Goal: Check status: Check status

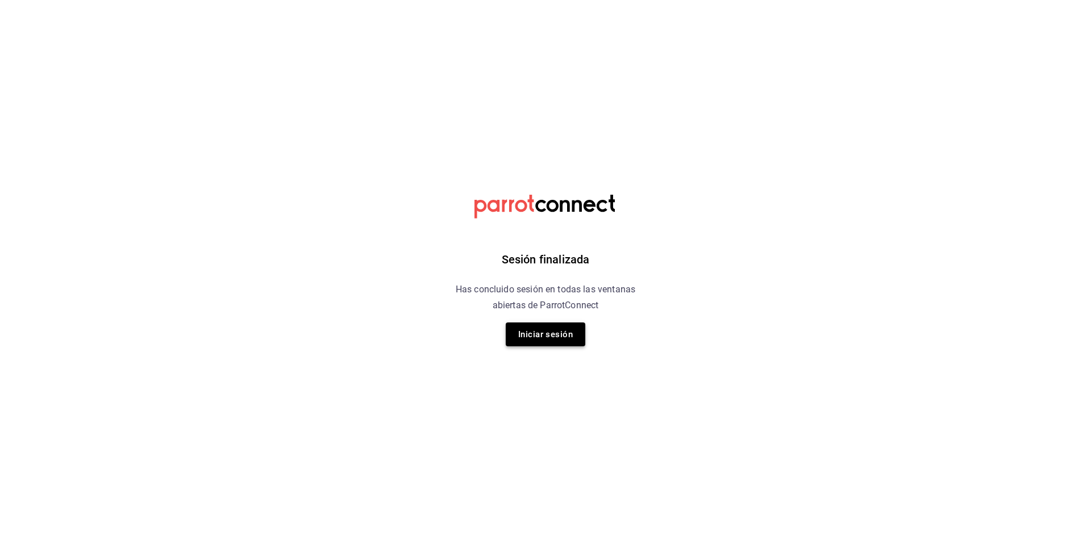
click at [556, 326] on button "Iniciar sesión" at bounding box center [546, 335] width 80 height 24
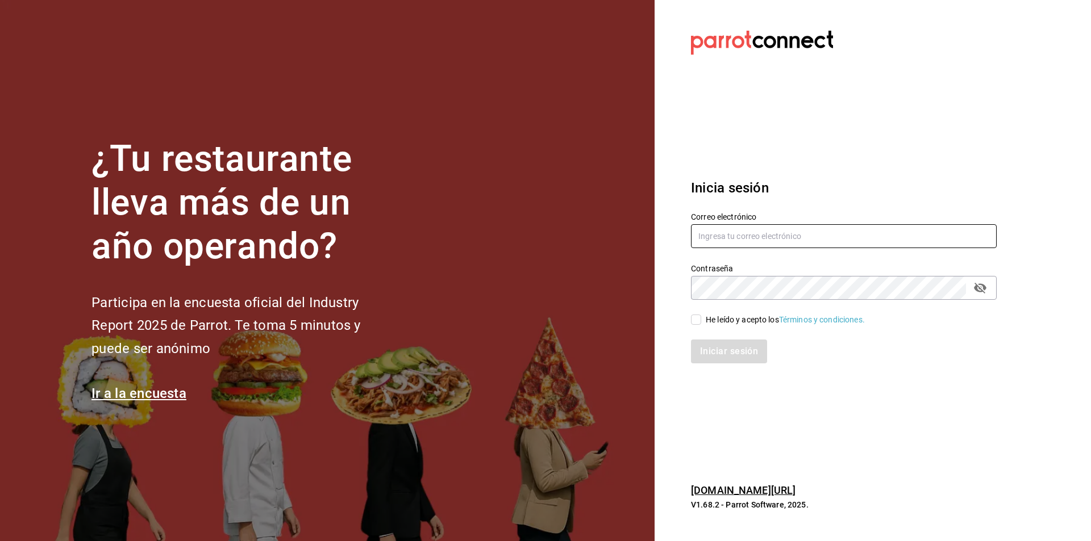
click at [761, 237] on input "text" at bounding box center [844, 236] width 306 height 24
type input "jerardo@hsultana.mx"
click at [694, 316] on input "He leído y acepto los Términos y condiciones." at bounding box center [696, 320] width 10 height 10
checkbox input "true"
click at [707, 356] on button "Iniciar sesión" at bounding box center [729, 352] width 77 height 24
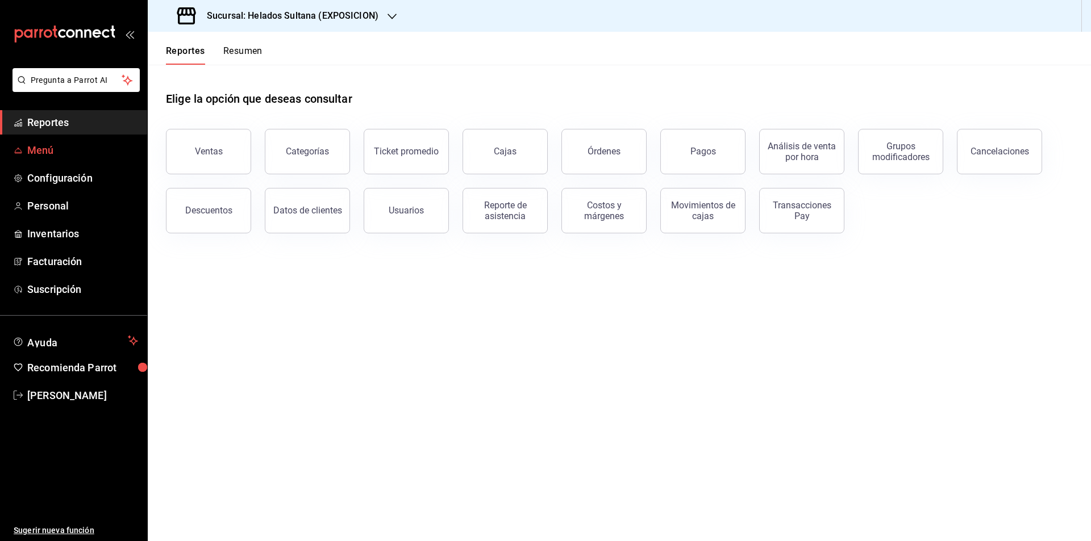
click at [82, 139] on link "Menú" at bounding box center [73, 150] width 147 height 24
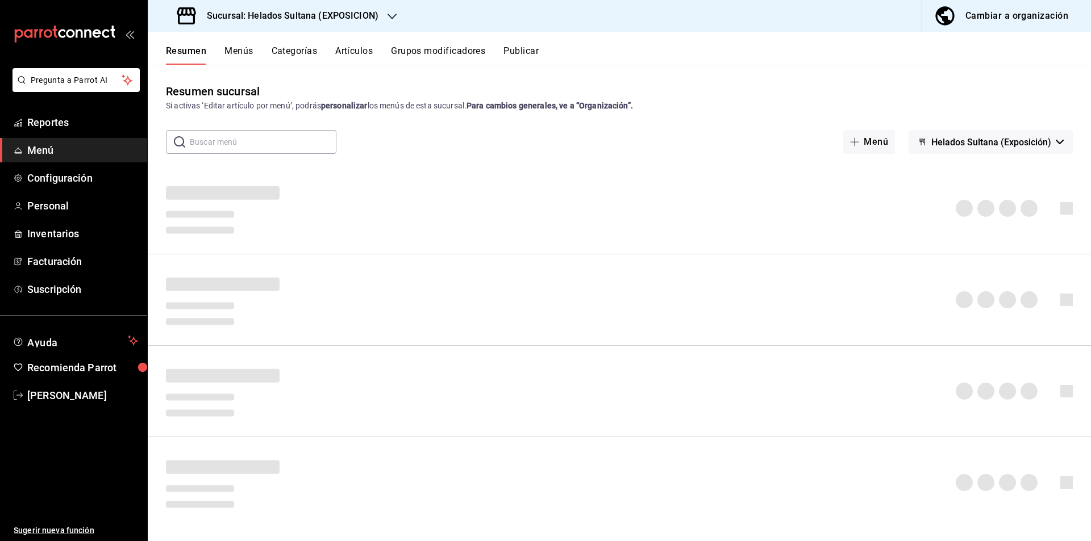
click at [350, 11] on h3 "Sucursal: Helados Sultana (EXPOSICION)" at bounding box center [288, 16] width 181 height 14
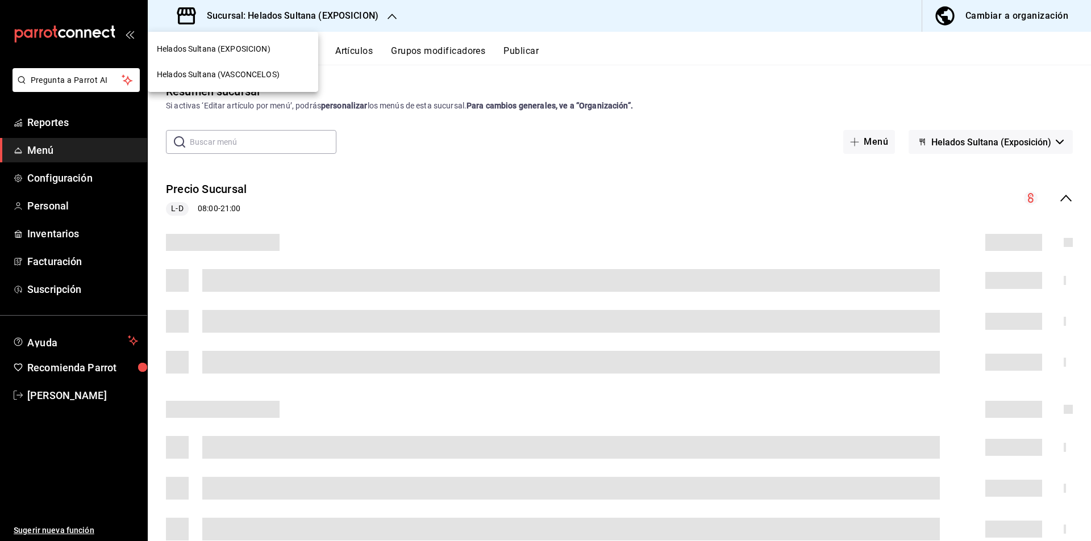
click at [281, 80] on div "Helados Sultana (VASCONCELOS)" at bounding box center [233, 75] width 152 height 12
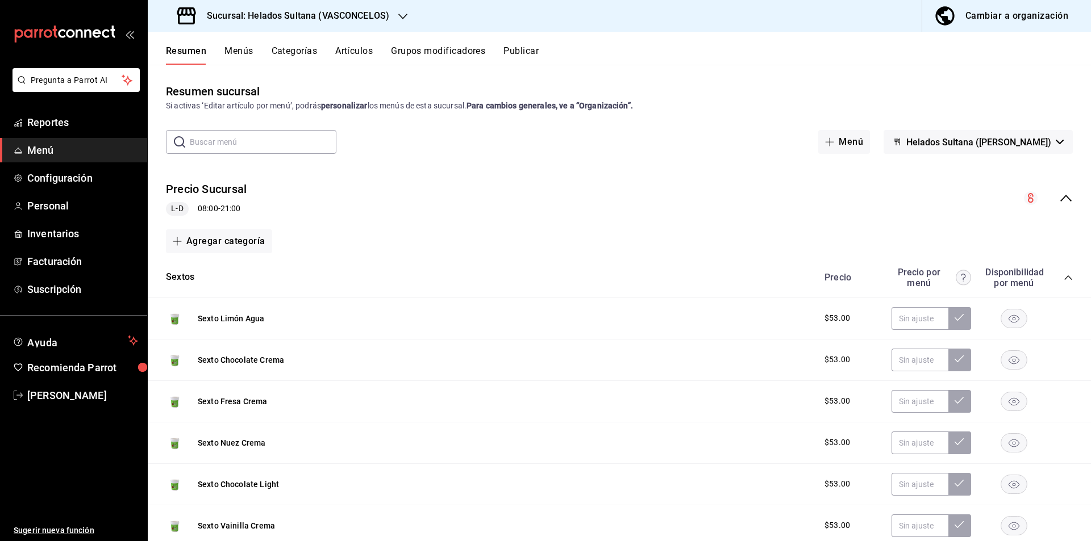
click at [979, 21] on div "Cambiar a organización" at bounding box center [1016, 16] width 103 height 16
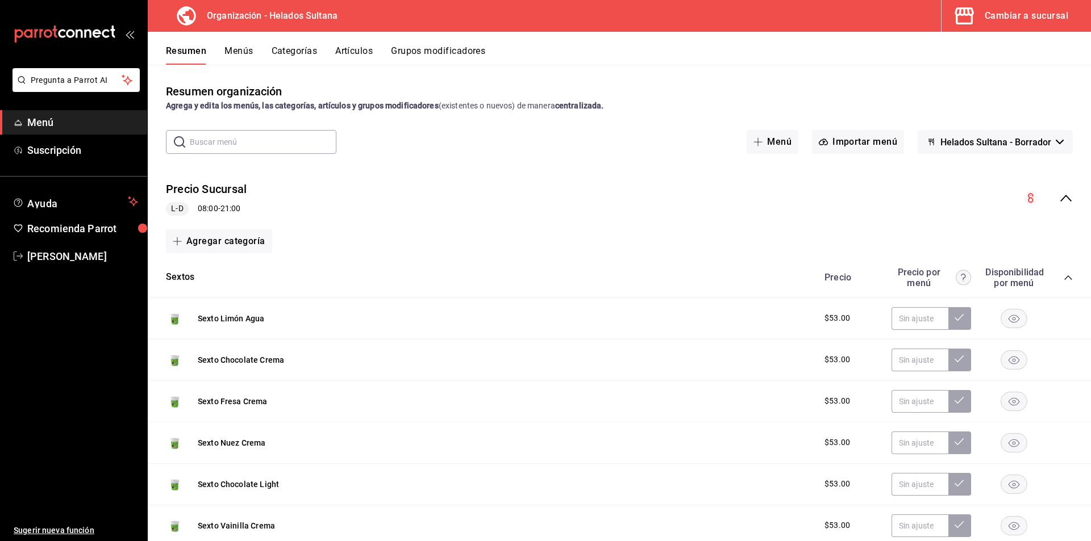
click at [345, 49] on button "Artículos" at bounding box center [353, 54] width 37 height 19
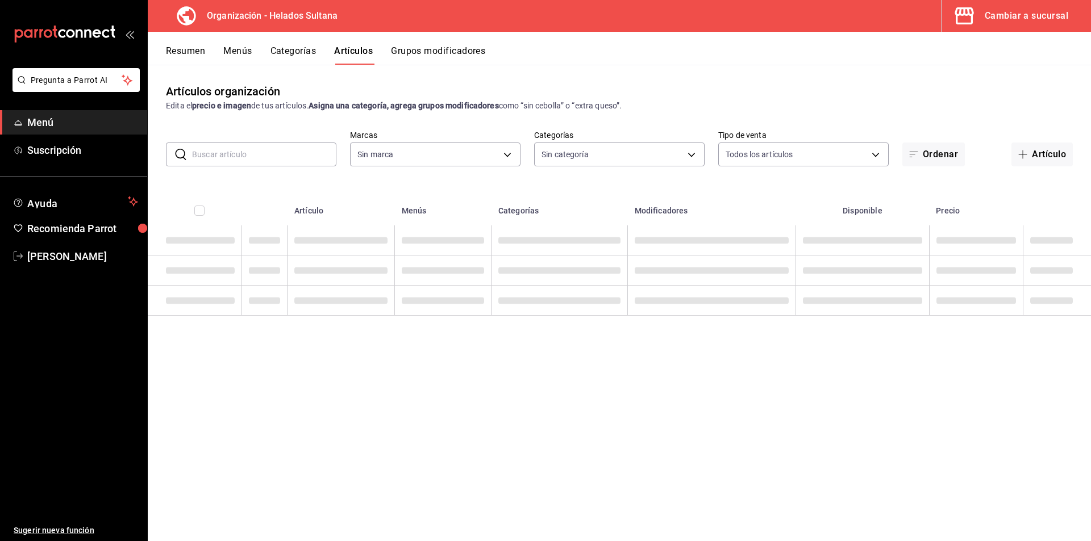
type input "ccceadf9-95da-4266-b814-dfe8d2b05f12"
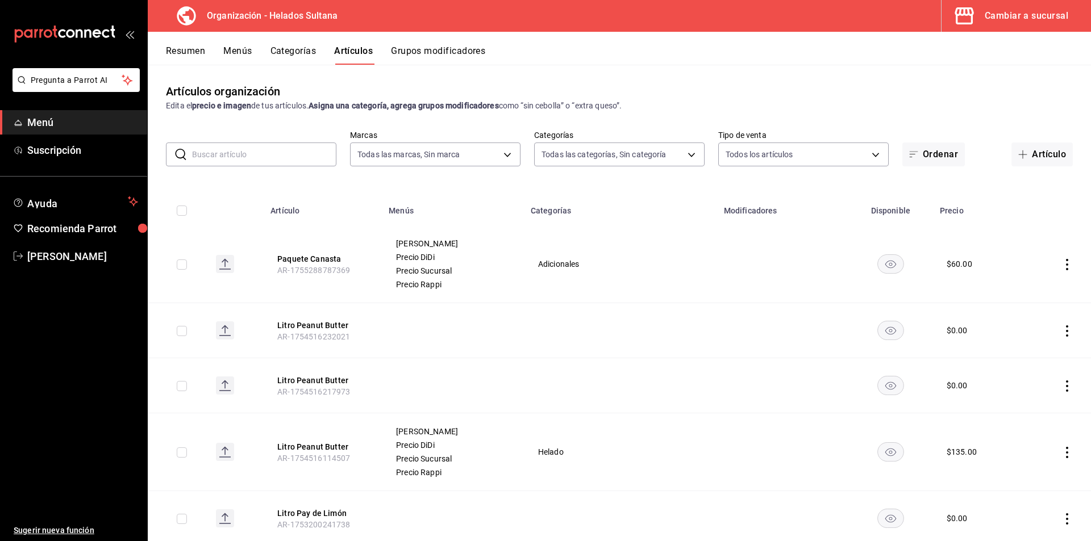
type input "15e2522d-4007-405d-a3b7-2f31100630ec,9b532e9b-31d8-41b7-a0a9-0bd97956572a,073d8…"
click at [275, 159] on input "text" at bounding box center [264, 154] width 144 height 23
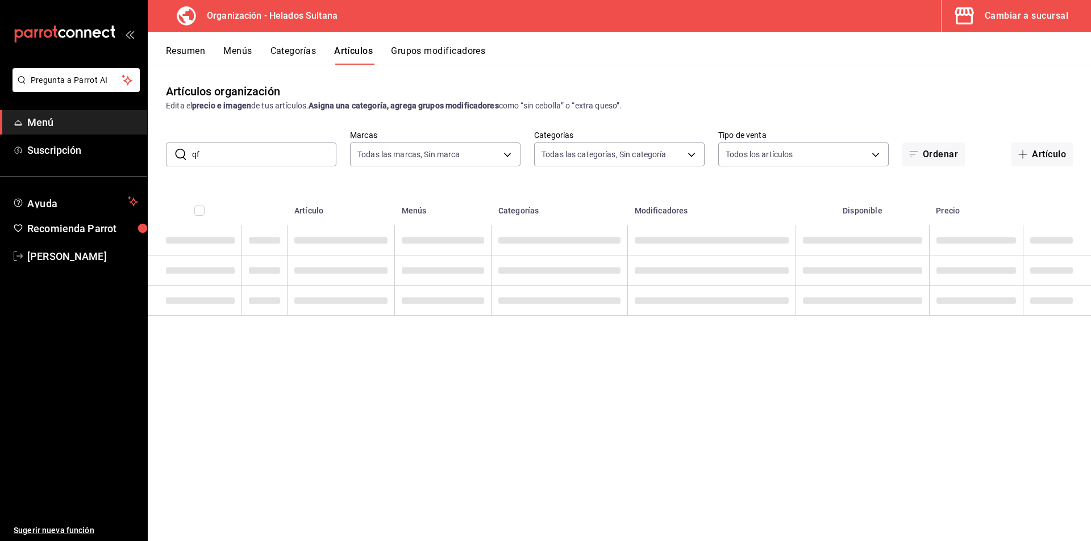
type input "q"
type input "waffle sencillo"
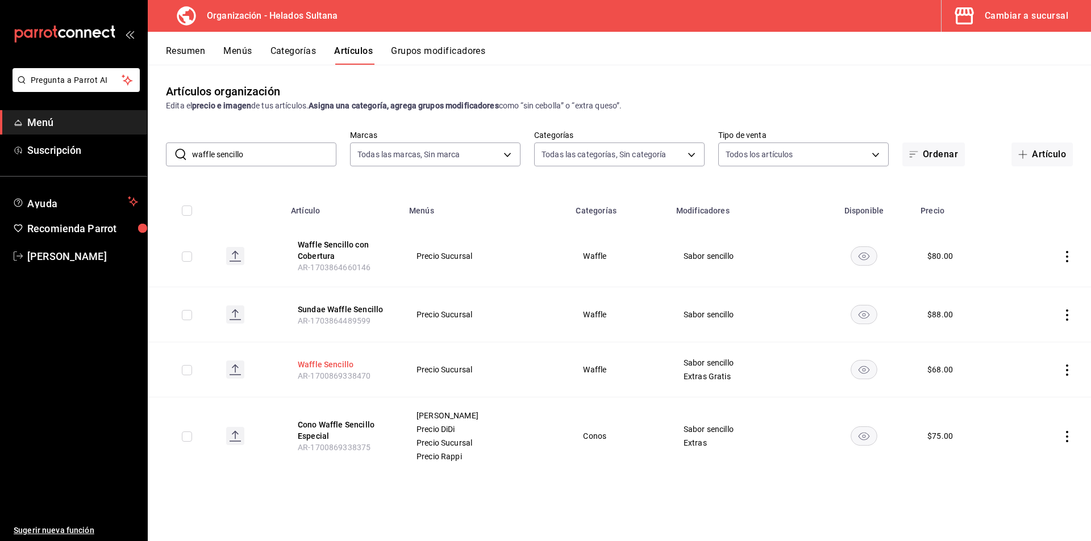
click at [315, 364] on button "Waffle Sencillo" at bounding box center [343, 364] width 91 height 11
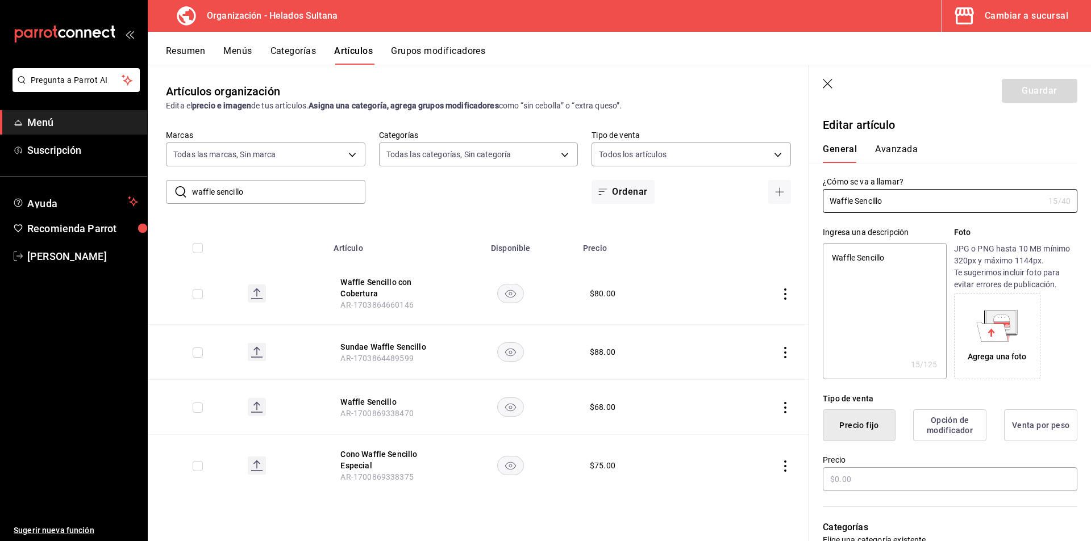
type textarea "x"
type input "$68.00"
click at [891, 158] on button "Avanzada" at bounding box center [896, 153] width 43 height 19
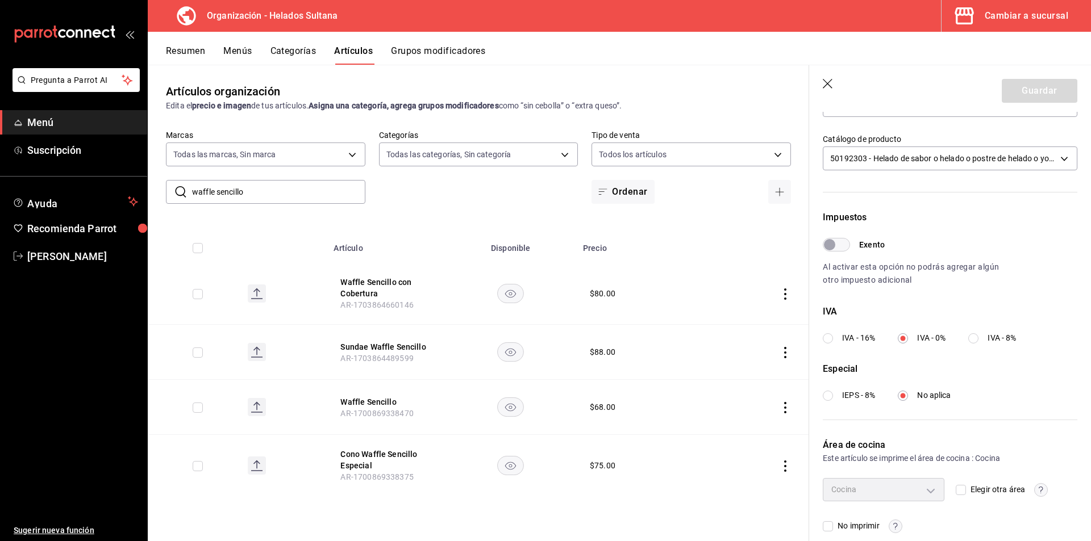
scroll to position [245, 0]
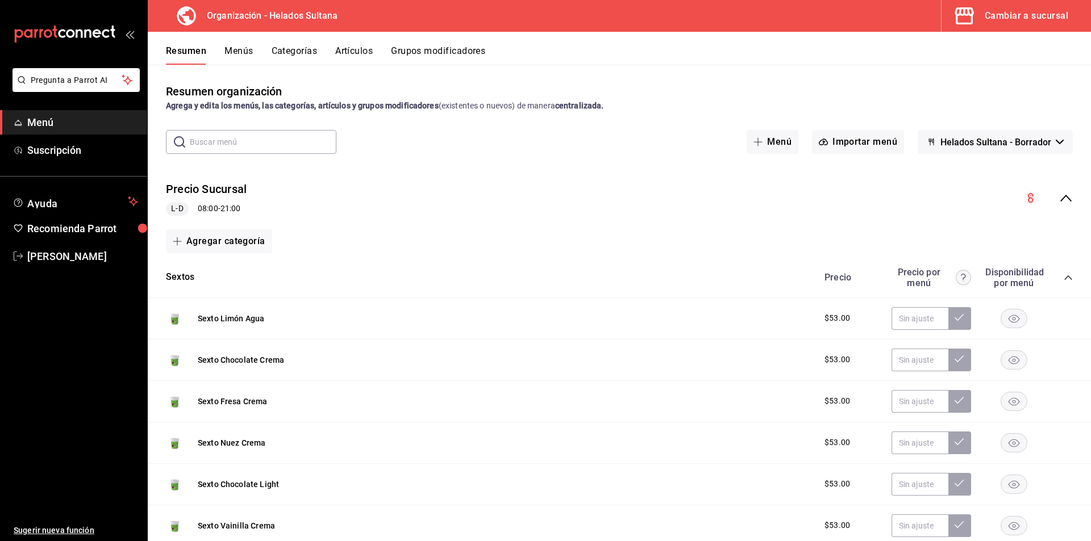
click at [1009, 19] on div "Cambiar a sucursal" at bounding box center [1025, 16] width 83 height 16
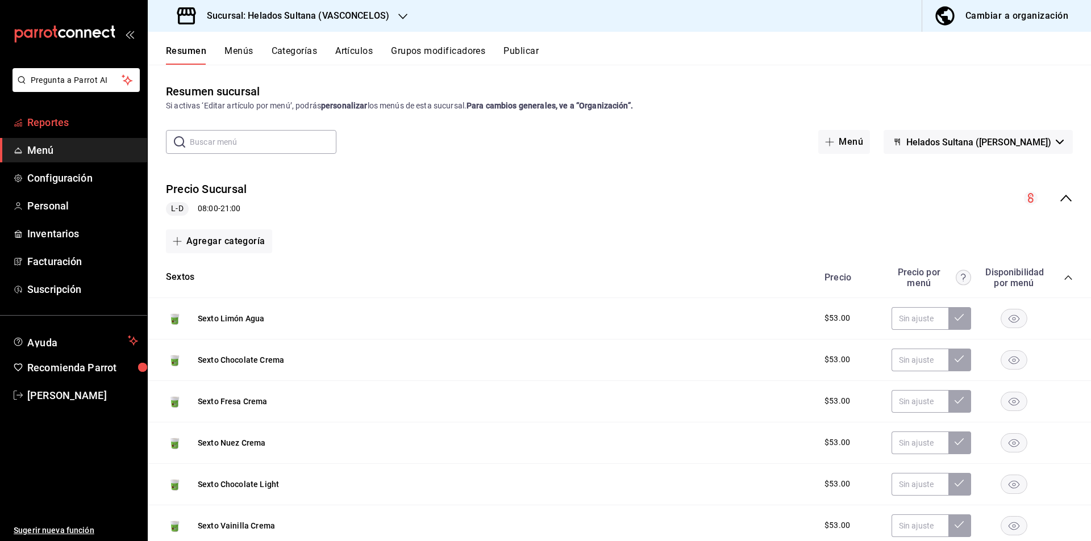
click at [57, 124] on span "Reportes" at bounding box center [82, 122] width 111 height 15
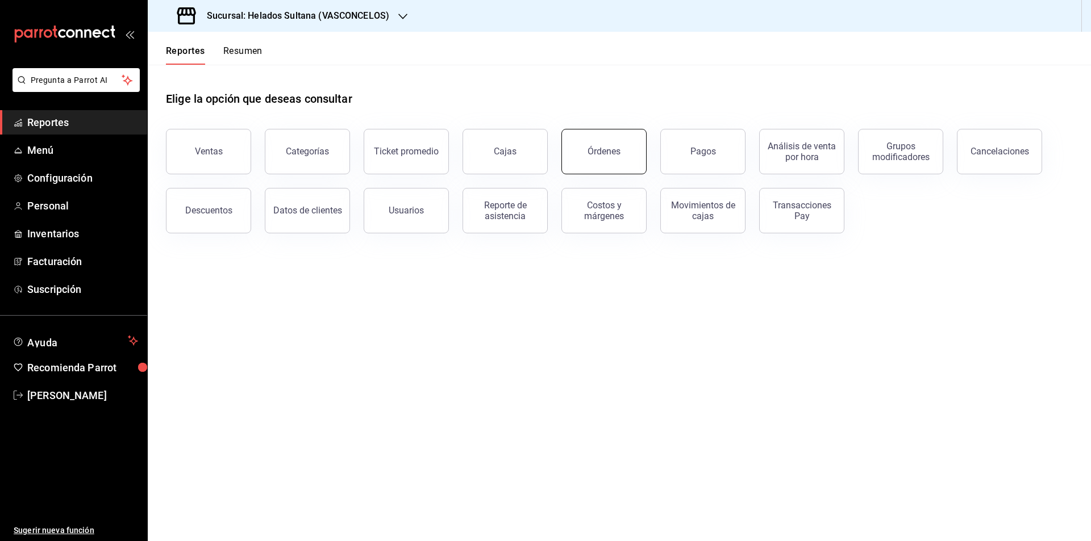
click at [606, 161] on button "Órdenes" at bounding box center [603, 151] width 85 height 45
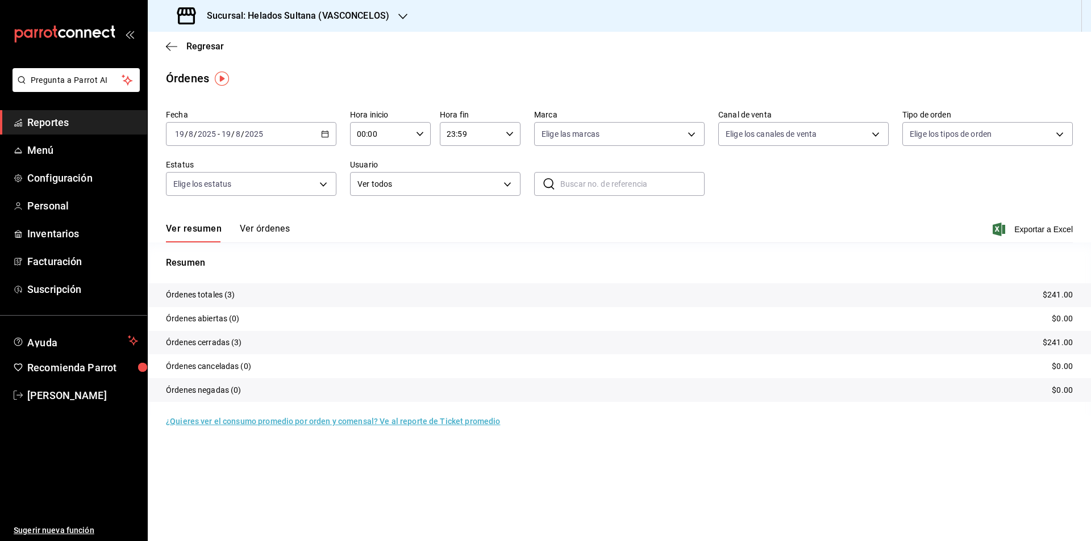
click at [295, 139] on div "[DATE] [DATE] - [DATE] [DATE]" at bounding box center [251, 134] width 170 height 24
click at [208, 295] on span "Rango de fechas" at bounding box center [220, 296] width 88 height 12
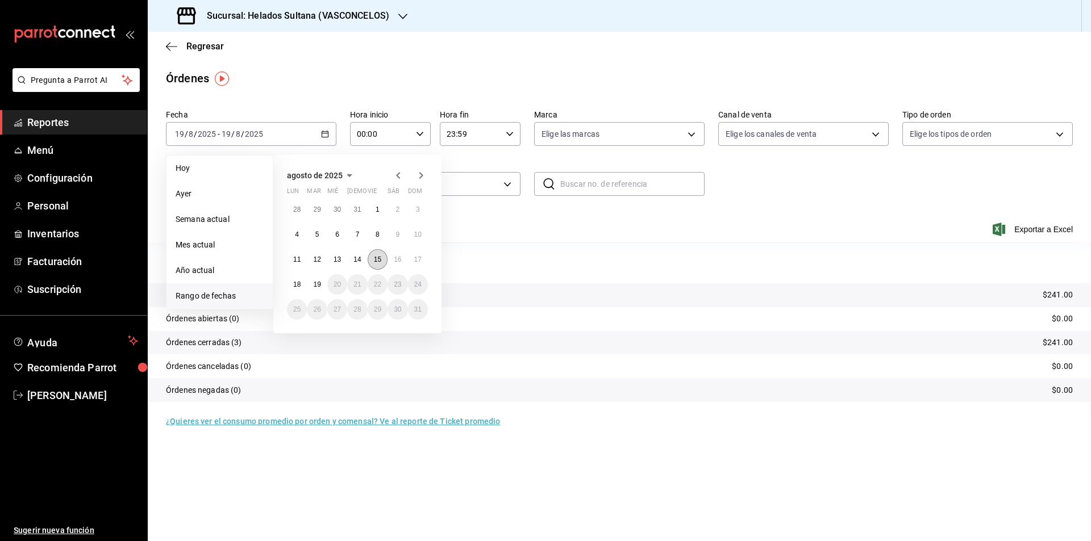
click at [377, 257] on abbr "15" at bounding box center [377, 260] width 7 height 8
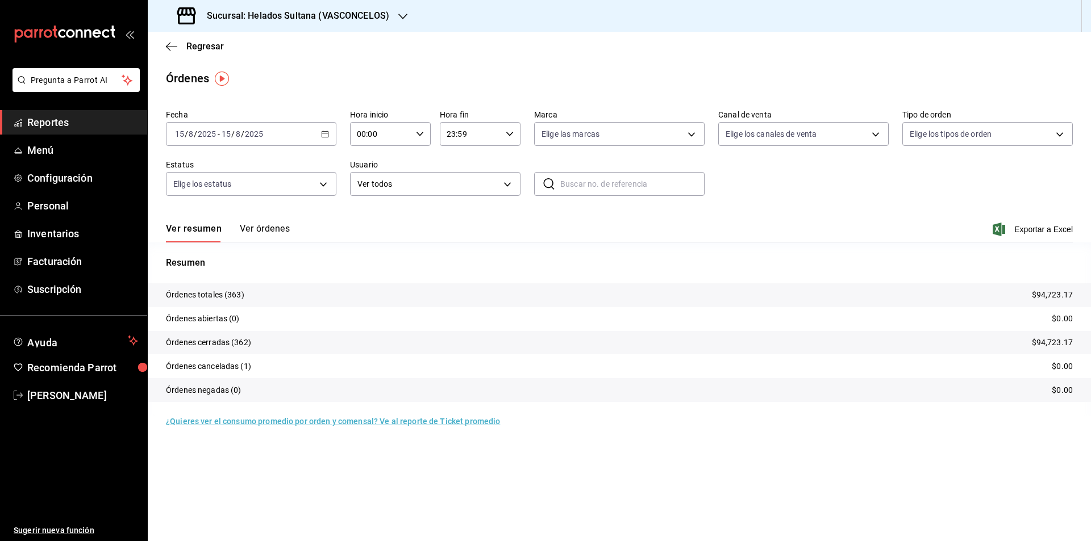
click at [275, 226] on button "Ver órdenes" at bounding box center [265, 232] width 50 height 19
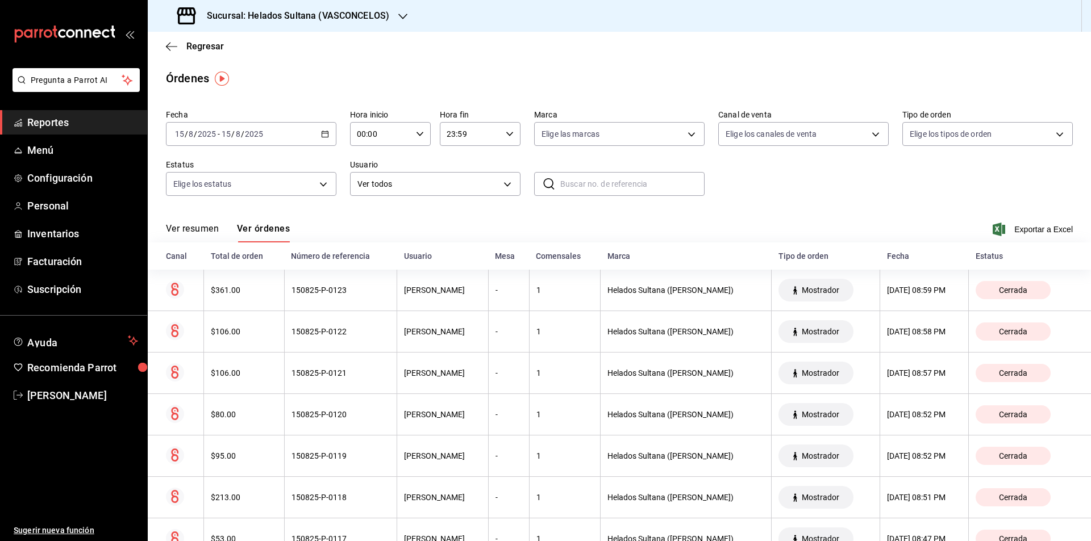
click at [574, 176] on input "text" at bounding box center [632, 184] width 144 height 23
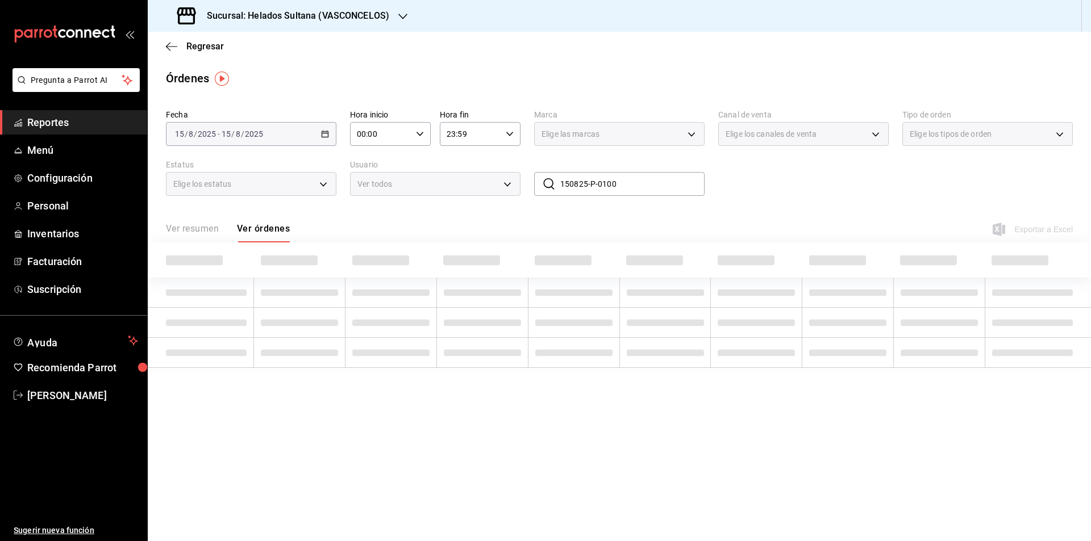
type input "150825-P-0100"
